Goal: Check status: Check status

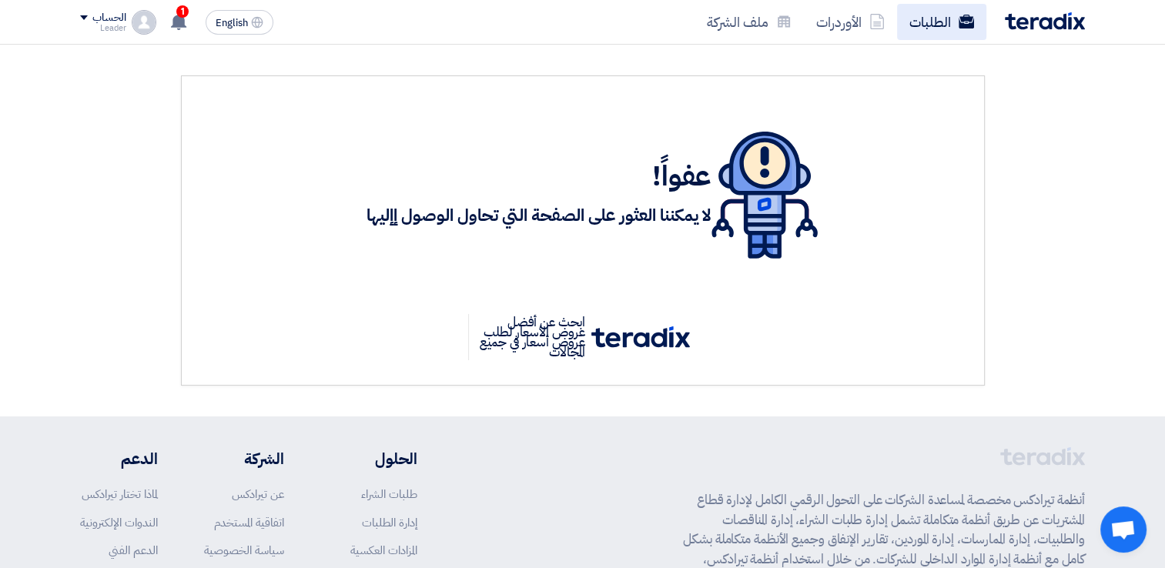
click at [946, 28] on link "الطلبات" at bounding box center [941, 22] width 89 height 36
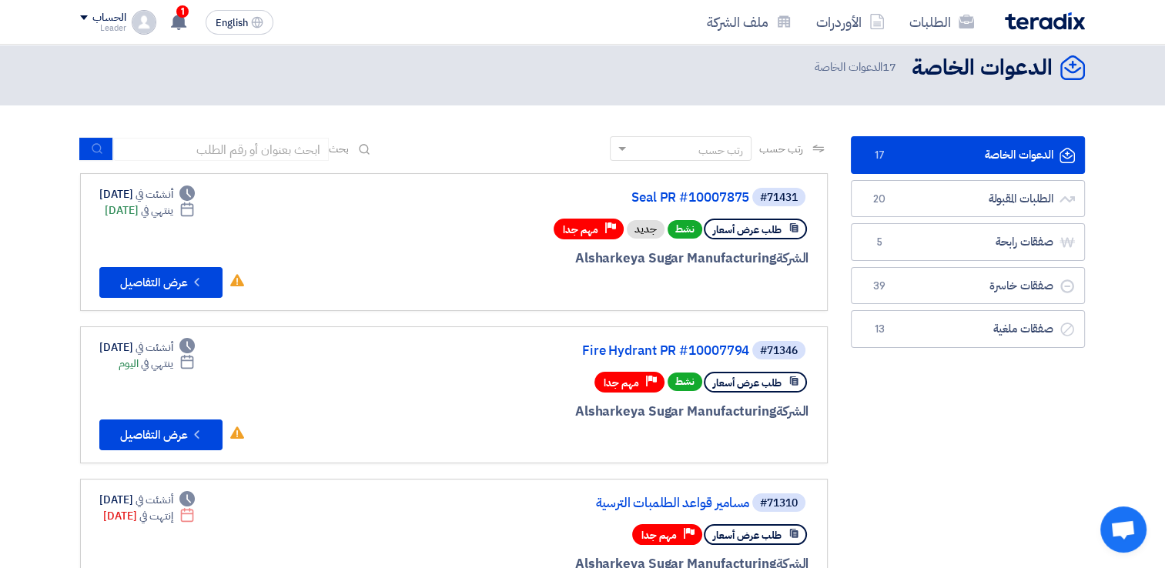
scroll to position [13, 0]
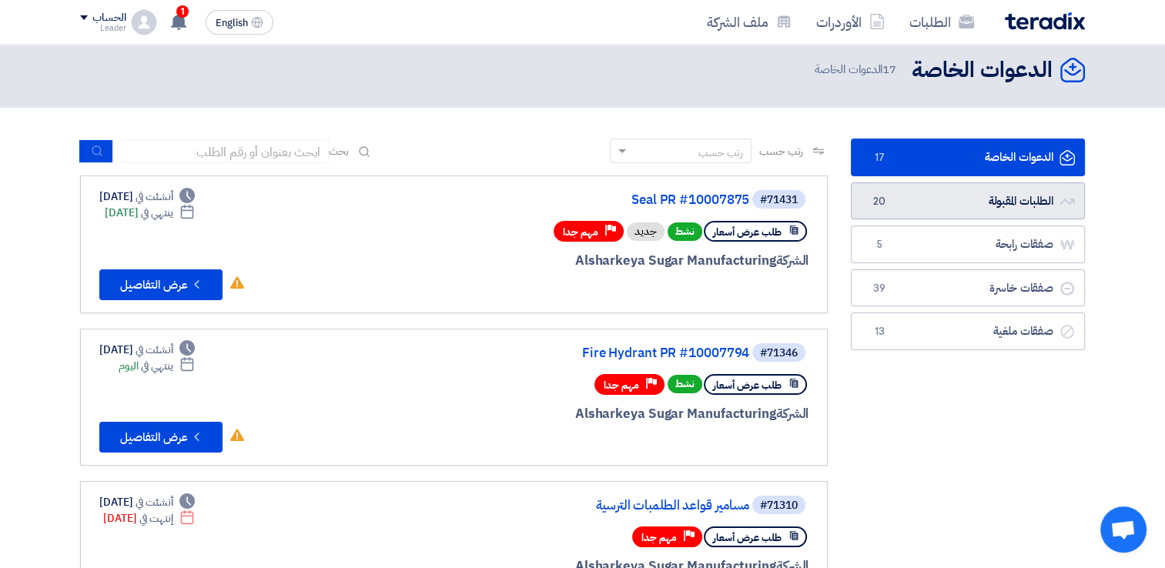
click at [1020, 196] on link "الطلبات المقبولة الطلبات المقبولة 20" at bounding box center [968, 202] width 234 height 38
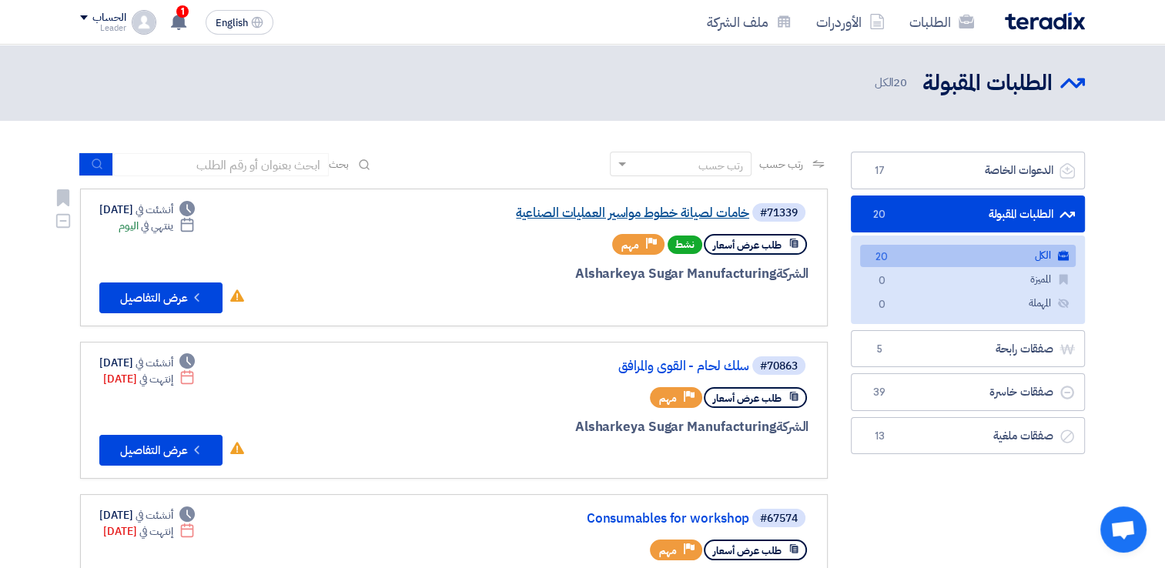
click at [663, 206] on link "خامات لصيانة خطوط مواسير العمليات الصناعية" at bounding box center [595, 213] width 308 height 14
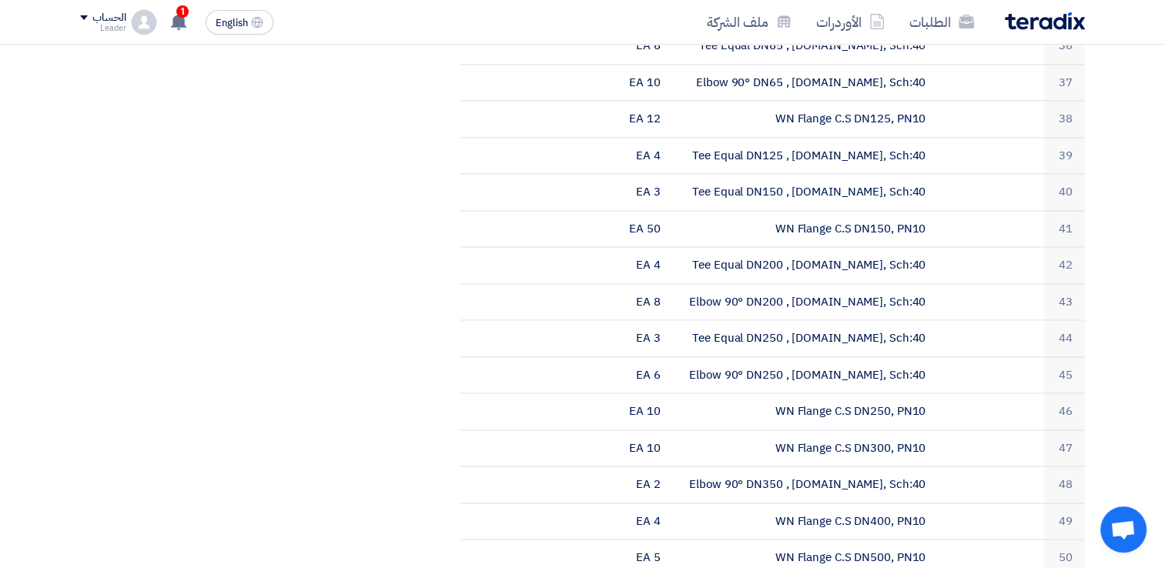
scroll to position [2067, 0]
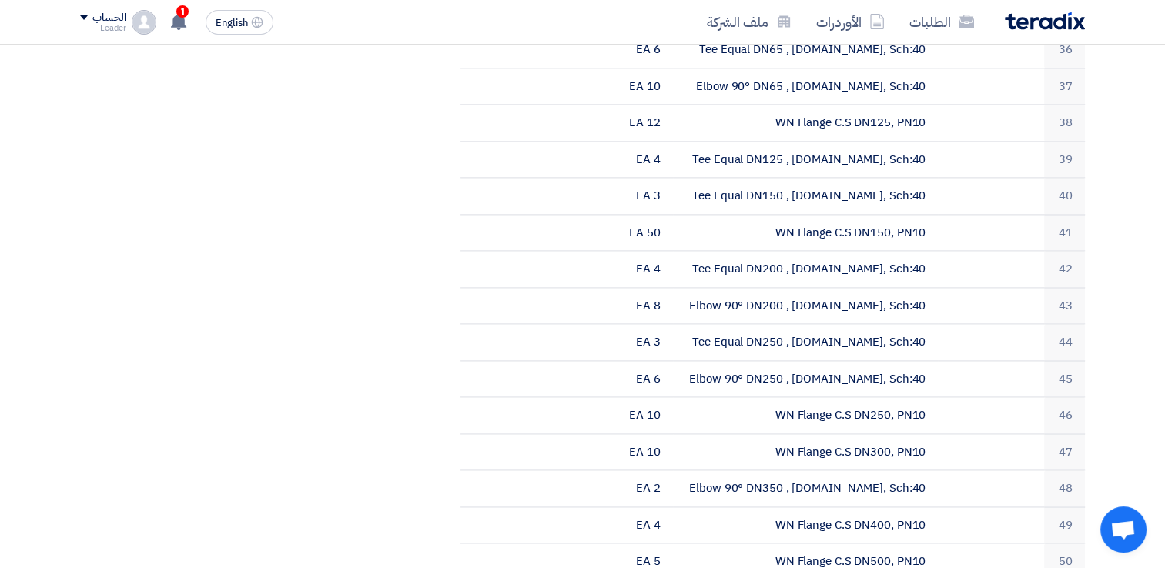
drag, startPoint x: 699, startPoint y: 439, endPoint x: 924, endPoint y: 431, distance: 224.3
copy td "Cone 𝐷 top=1481.7 mm, 𝐷 bottom=265 mm"
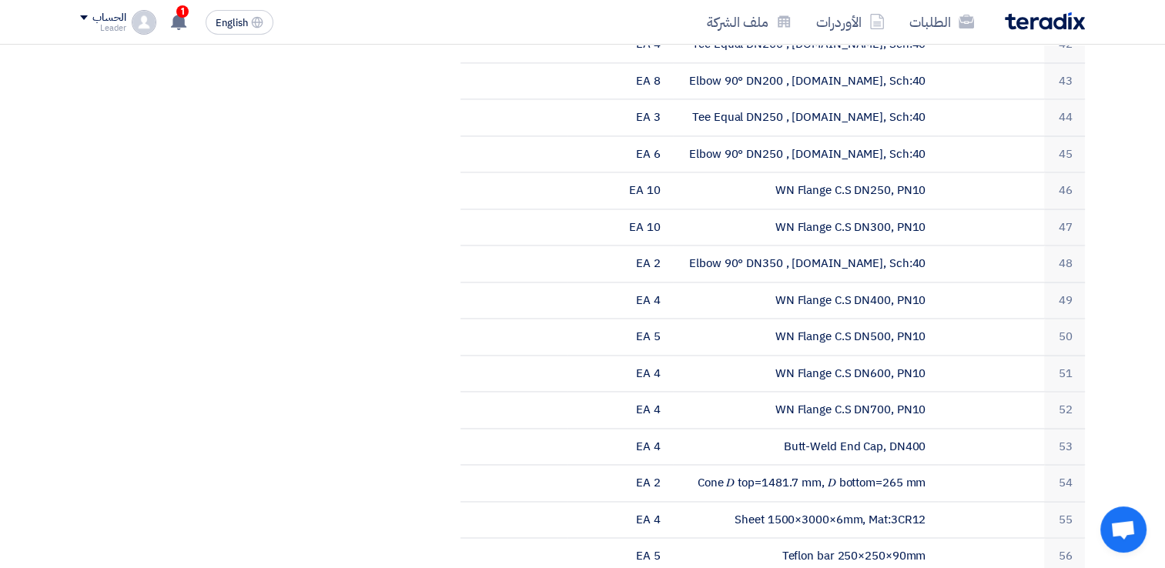
scroll to position [2232, 0]
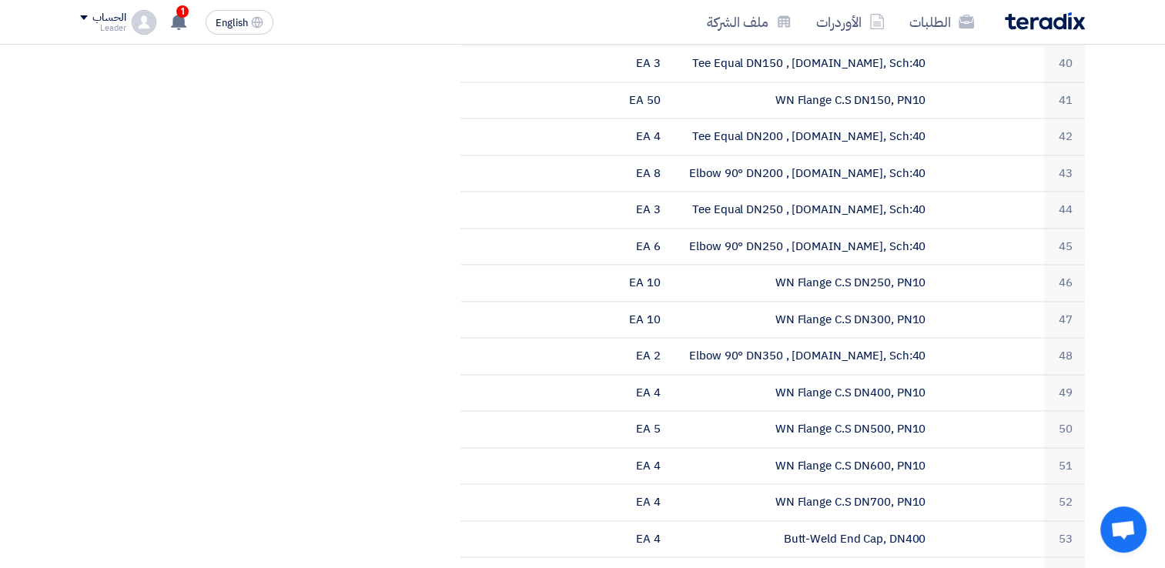
scroll to position [2196, 0]
